Goal: Transaction & Acquisition: Purchase product/service

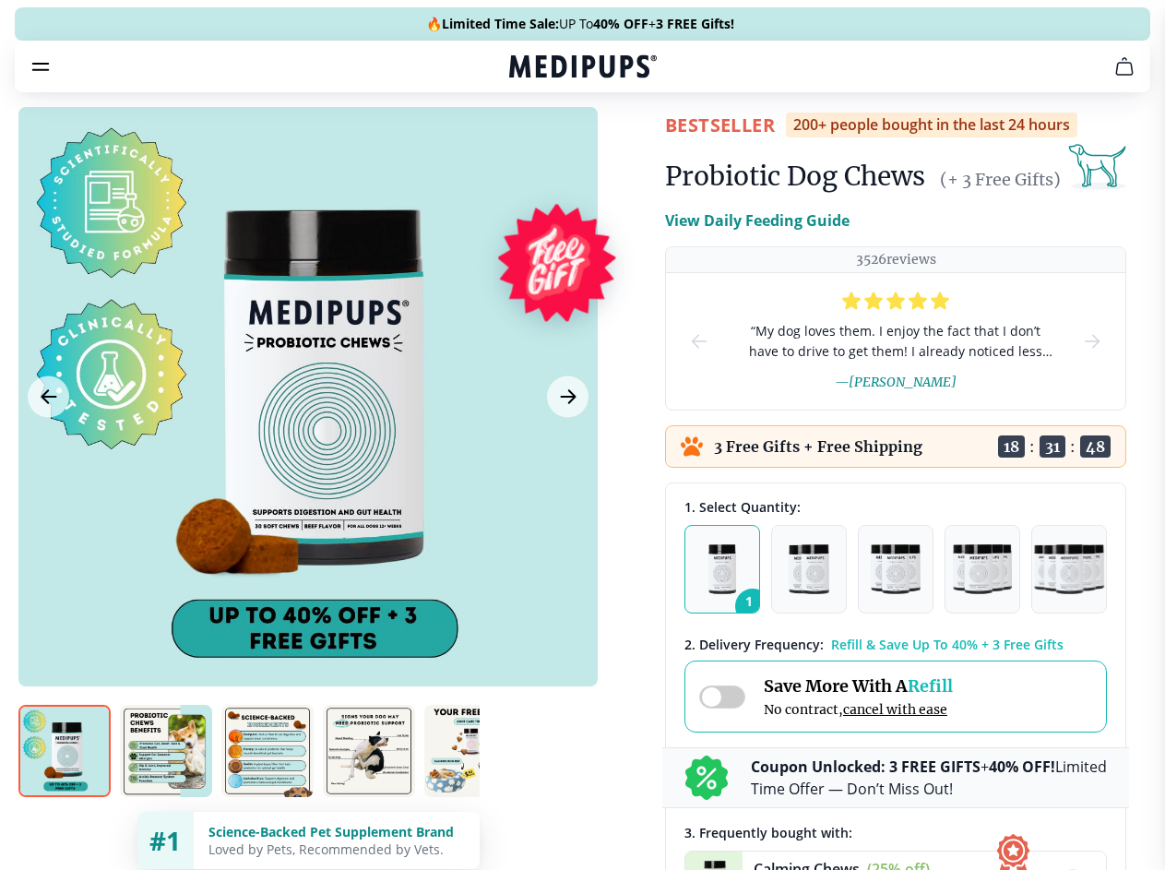
click at [530, 148] on span "Supplements" at bounding box center [576, 157] width 92 height 18
click at [624, 146] on icon "button" at bounding box center [635, 157] width 22 height 22
click at [1113, 77] on icon "cart" at bounding box center [1124, 66] width 22 height 22
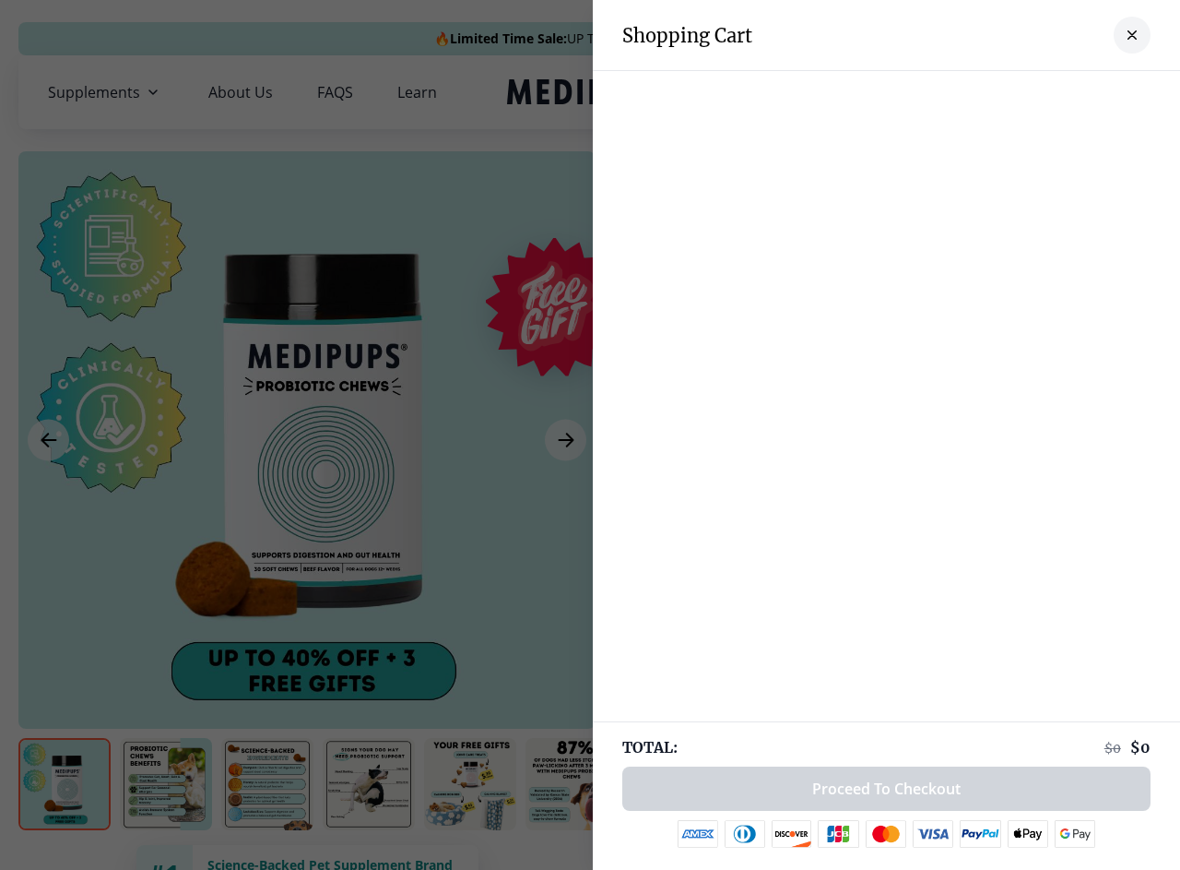
click at [896, 92] on div at bounding box center [886, 89] width 587 height 37
click at [1041, 92] on div at bounding box center [886, 89] width 587 height 37
click at [1102, 92] on div at bounding box center [886, 89] width 587 height 37
click at [307, 440] on div at bounding box center [590, 435] width 1180 height 870
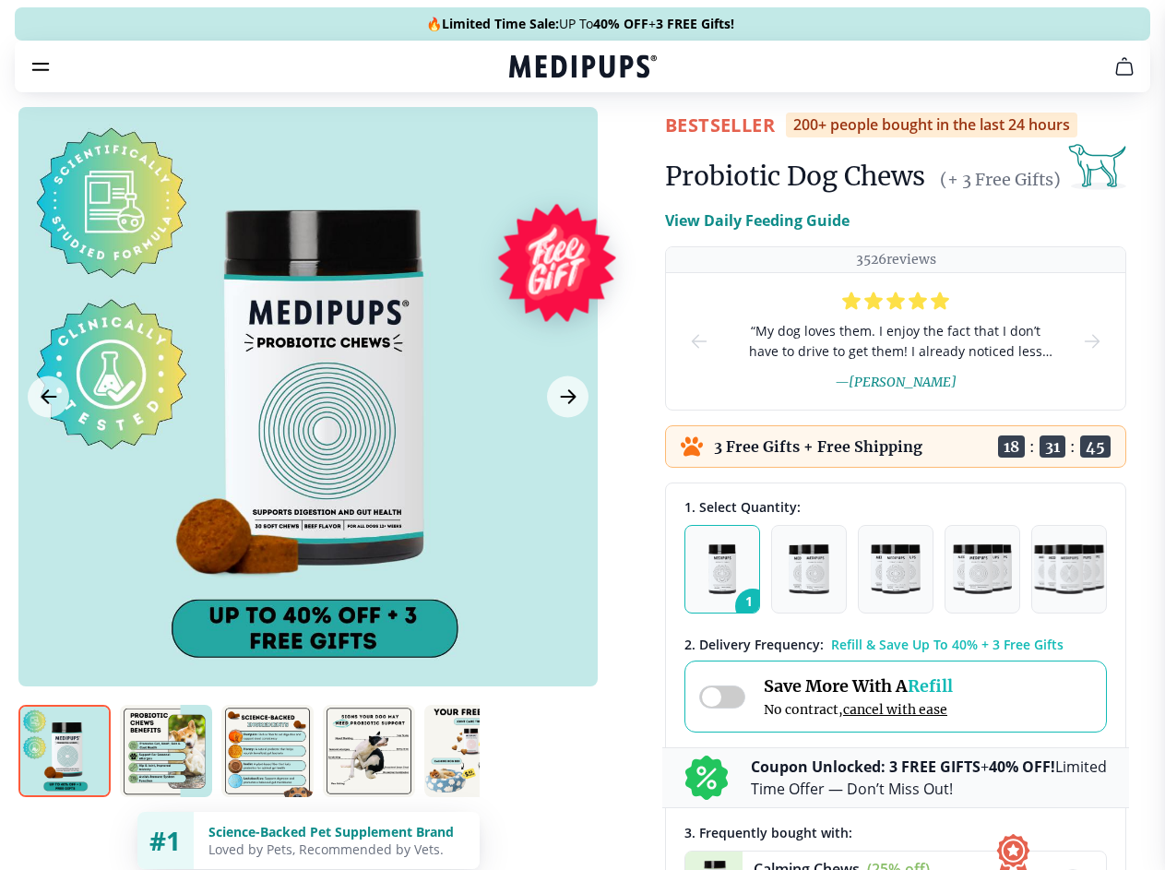
click at [48, 403] on icon "Previous Image" at bounding box center [48, 396] width 14 height 13
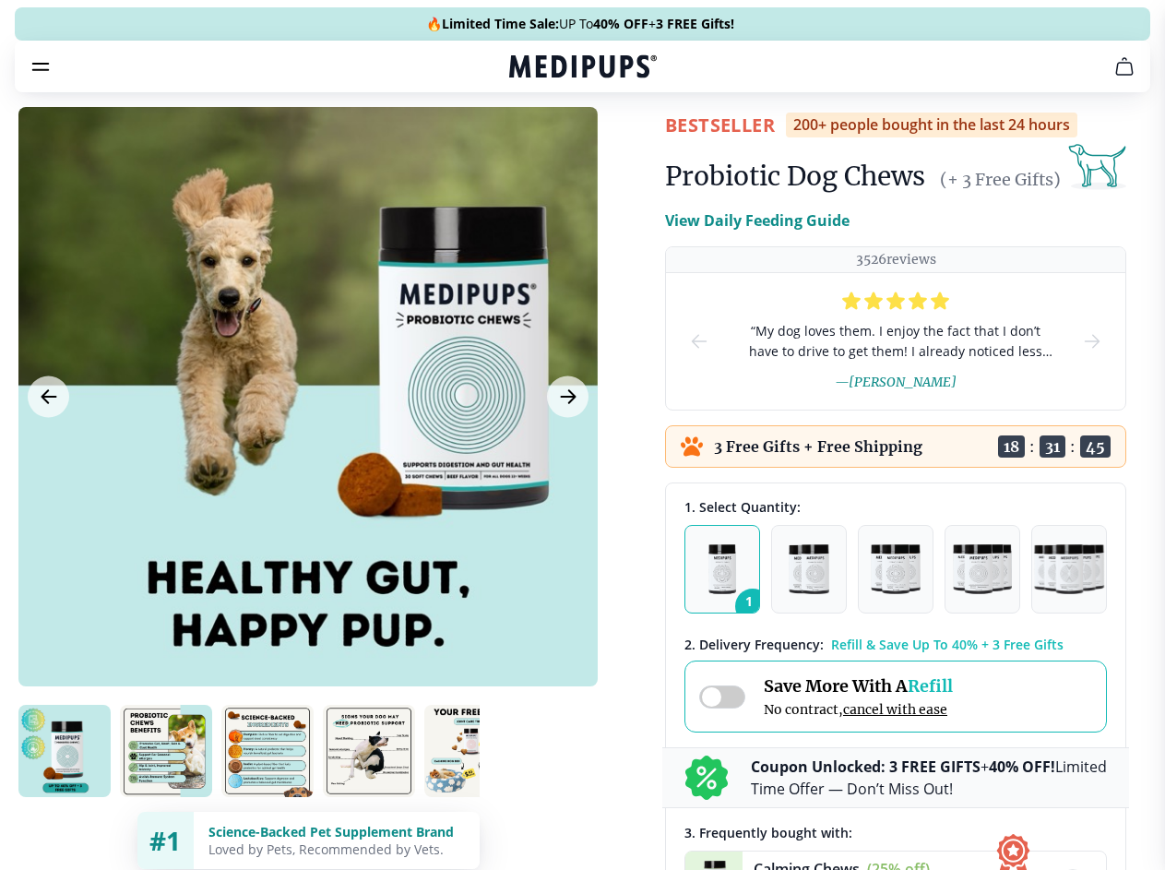
click at [565, 403] on icon "Next Image" at bounding box center [568, 396] width 14 height 13
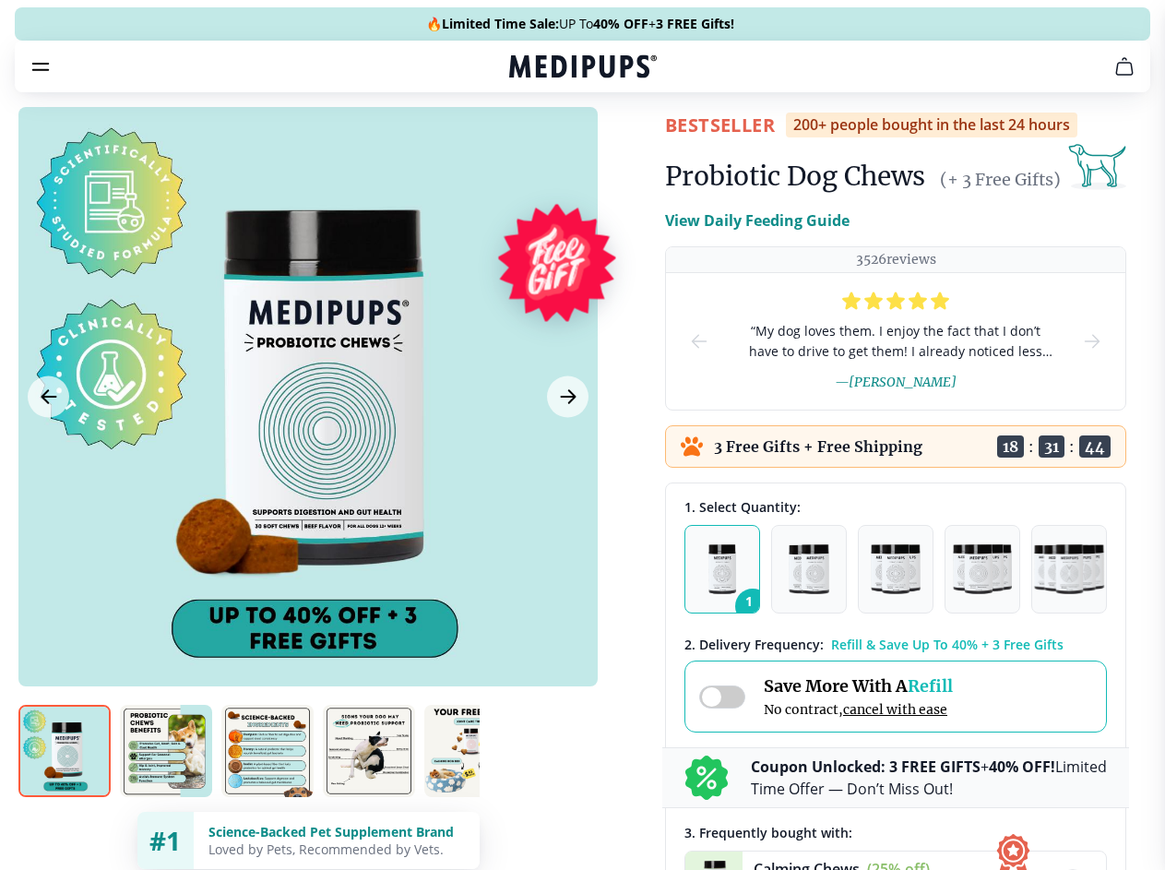
click at [65, 784] on img at bounding box center [64, 750] width 92 height 92
